Goal: Task Accomplishment & Management: Manage account settings

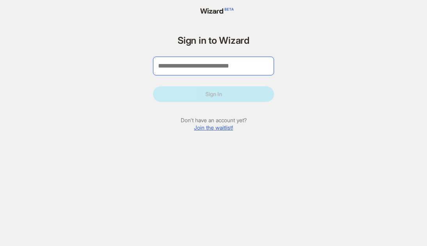
click at [229, 58] on input "tel" at bounding box center [213, 66] width 121 height 19
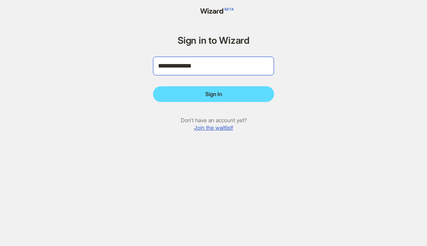
type input "**********"
click at [153, 86] on button "Sign In" at bounding box center [213, 94] width 121 height 16
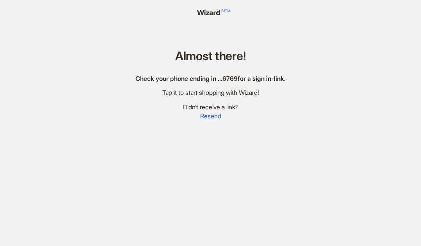
click at [216, 115] on span "Resend" at bounding box center [210, 116] width 21 height 8
click at [212, 116] on span "Resend" at bounding box center [210, 116] width 21 height 8
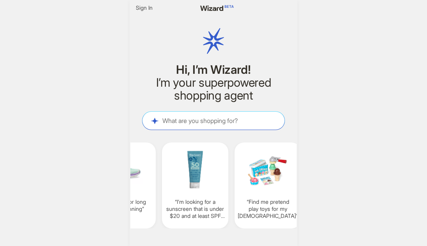
click at [148, 8] on span "Sign In" at bounding box center [144, 7] width 17 height 7
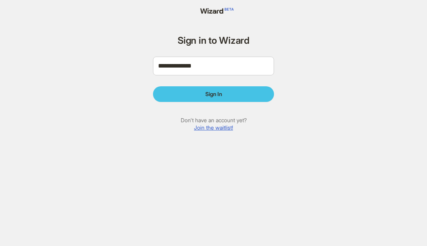
click at [212, 95] on span "Sign In" at bounding box center [213, 94] width 17 height 7
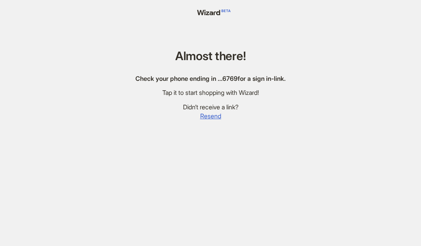
click at [210, 118] on span "Resend" at bounding box center [210, 116] width 21 height 8
